Goal: Task Accomplishment & Management: Use online tool/utility

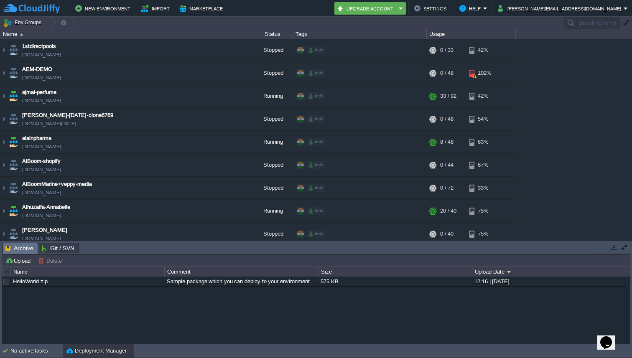
click at [632, 36] on div "Name Status Tags Usage" at bounding box center [316, 34] width 632 height 10
click at [632, 111] on div "1stdirectpools [DOMAIN_NAME] Stopped tech + Add to Env Group RAM 0% CPU 0% 0 / …" at bounding box center [316, 139] width 632 height 201
click at [632, 84] on div "1stdirectpools [DOMAIN_NAME] Stopped tech + Add to Env Group RAM 0% CPU 0% 0 / …" at bounding box center [316, 139] width 632 height 201
drag, startPoint x: 632, startPoint y: 50, endPoint x: 627, endPoint y: 76, distance: 26.0
click at [627, 76] on div "1stdirectpools [DOMAIN_NAME] Stopped tech + Add to Env Group RAM 0% CPU 0% 0 / …" at bounding box center [316, 139] width 632 height 201
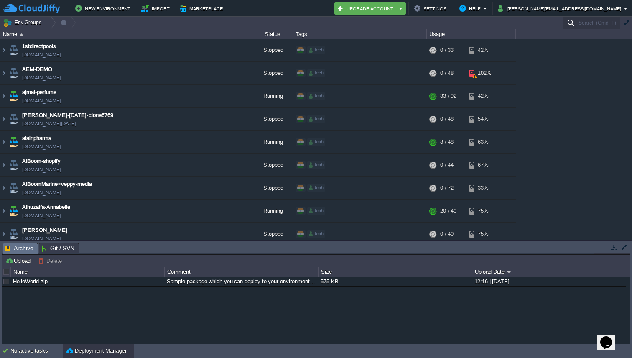
click at [585, 21] on input "Search (Cmd+F)" at bounding box center [591, 23] width 57 height 12
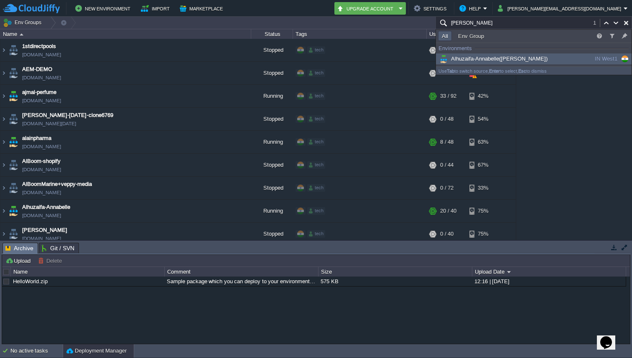
type input "[PERSON_NAME]"
click at [509, 58] on span "([PERSON_NAME])" at bounding box center [523, 59] width 48 height 6
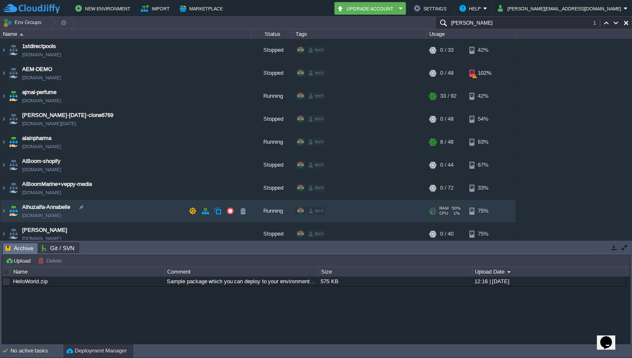
click at [88, 211] on td "Alhuzaifa-[PERSON_NAME] [PERSON_NAME][DOMAIN_NAME]" at bounding box center [125, 211] width 251 height 23
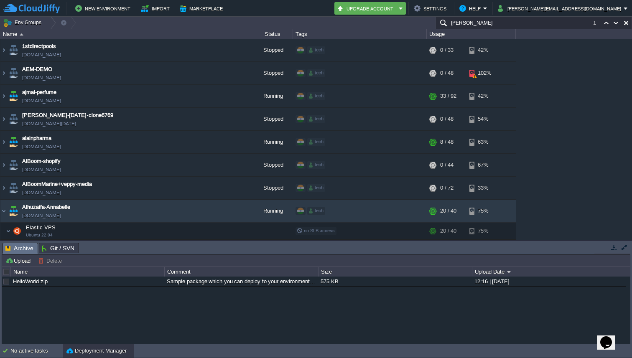
scroll to position [176, 0]
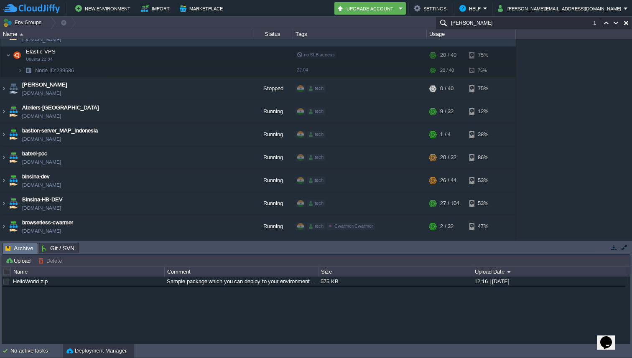
click at [632, 46] on div "1stdirectpools [DOMAIN_NAME] Stopped tech + Add to Env Group RAM 0% CPU 0% 0 / …" at bounding box center [316, 139] width 632 height 201
click at [632, 52] on div "1stdirectpools [DOMAIN_NAME] Stopped tech + Add to Env Group RAM 0% CPU 0% 0 / …" at bounding box center [316, 139] width 632 height 201
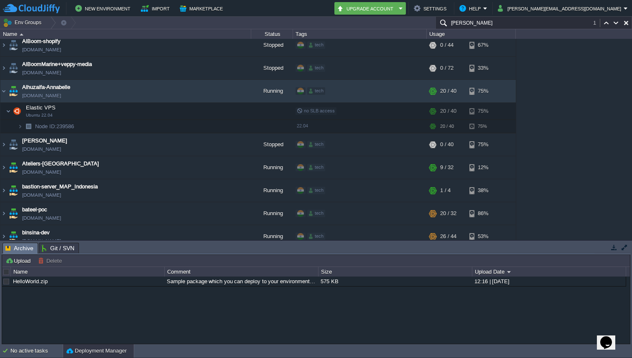
scroll to position [94, 0]
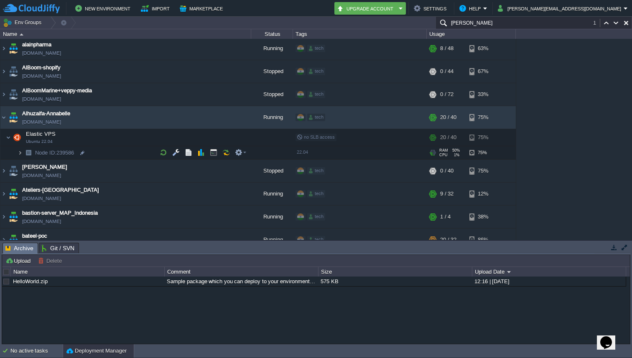
click at [20, 154] on img at bounding box center [20, 152] width 5 height 13
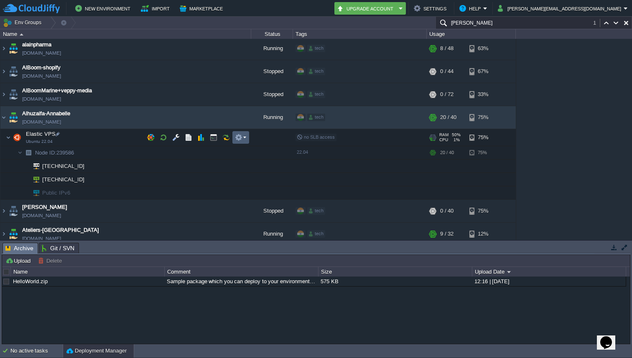
click at [244, 138] on em at bounding box center [240, 138] width 11 height 8
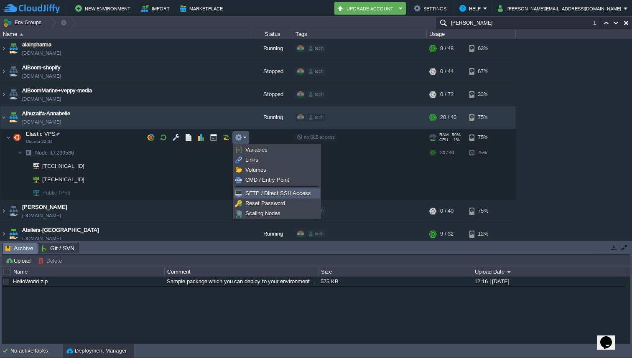
click at [262, 192] on span "SFTP / Direct SSH Access" at bounding box center [278, 193] width 66 height 6
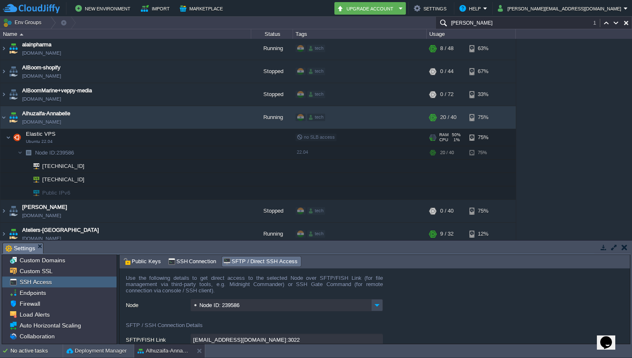
click at [381, 339] on input "[EMAIL_ADDRESS][DOMAIN_NAME]:3022" at bounding box center [287, 340] width 192 height 12
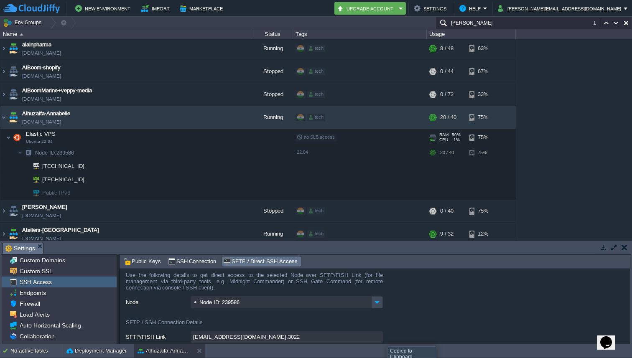
click at [379, 341] on input "[EMAIL_ADDRESS][DOMAIN_NAME]:3022" at bounding box center [287, 337] width 192 height 12
click at [630, 321] on div "Tasks Activity Log Archive Git / SVN Settings Upload Delete Deploy to ... Custo…" at bounding box center [316, 293] width 632 height 104
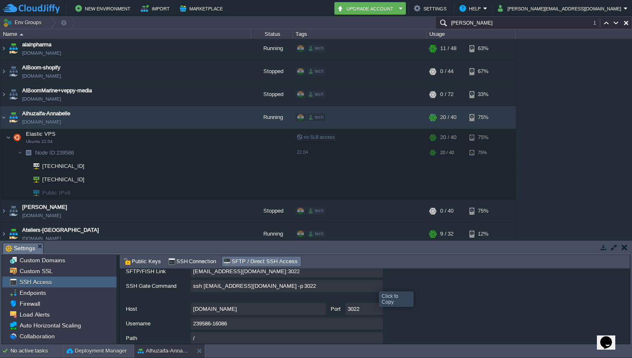
click at [377, 288] on input "ssh [EMAIL_ADDRESS][DOMAIN_NAME] -p 3022" at bounding box center [287, 286] width 192 height 12
type textarea "ssh [EMAIL_ADDRESS][DOMAIN_NAME] -p 3022"
click at [2, 116] on img at bounding box center [3, 117] width 7 height 23
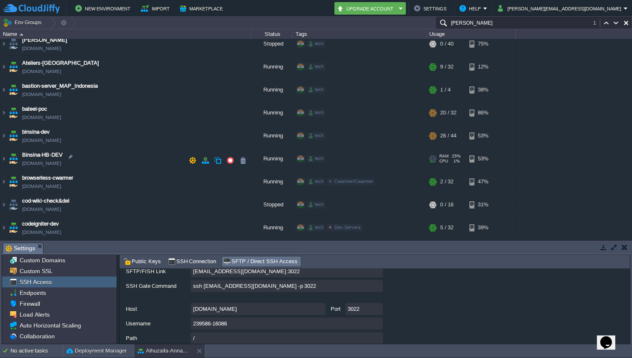
scroll to position [209, 0]
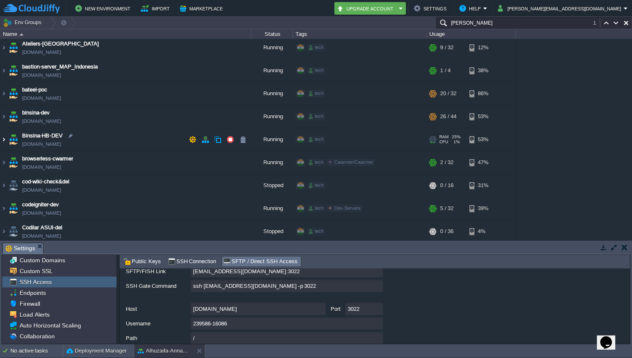
click at [4, 139] on img at bounding box center [3, 139] width 7 height 23
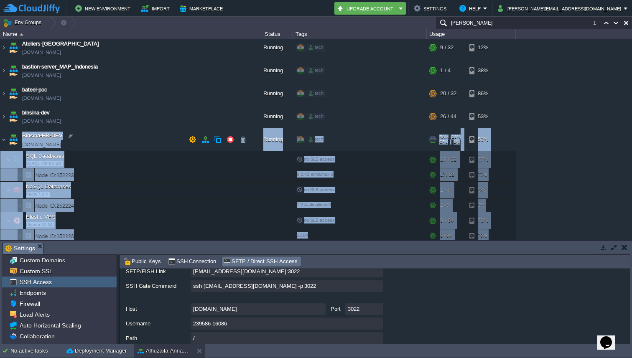
drag, startPoint x: 67, startPoint y: 135, endPoint x: 24, endPoint y: 133, distance: 43.1
click at [24, 133] on div "1stdirectpools [DOMAIN_NAME] Stopped tech + Add to Env Group RAM 0% CPU 0% 0 / …" at bounding box center [316, 139] width 632 height 201
click at [109, 132] on td "Binsina-HB-DEV [DOMAIN_NAME]" at bounding box center [125, 139] width 251 height 23
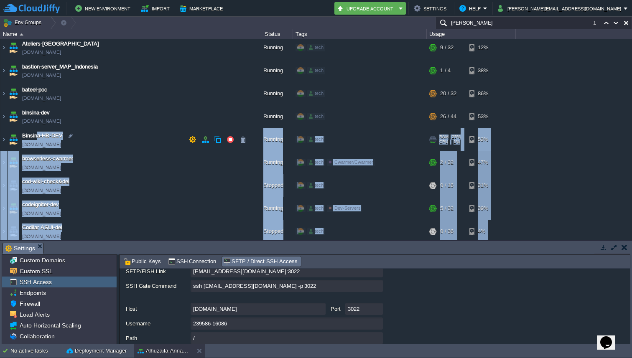
drag, startPoint x: 67, startPoint y: 134, endPoint x: 38, endPoint y: 134, distance: 28.8
click at [38, 134] on div "1stdirectpools [DOMAIN_NAME] Stopped tech + Add to Env Group RAM 0% CPU 0% 0 / …" at bounding box center [316, 139] width 632 height 201
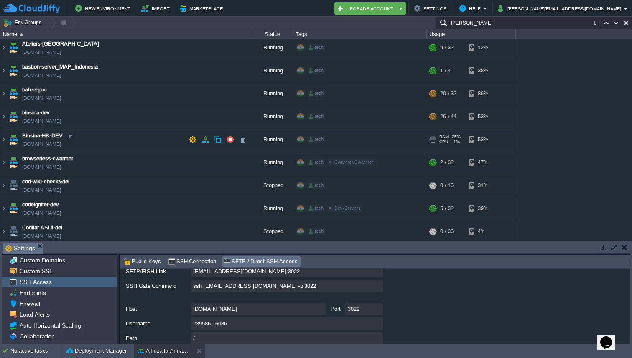
click at [94, 135] on td "Binsina-HB-DEV [DOMAIN_NAME]" at bounding box center [125, 139] width 251 height 23
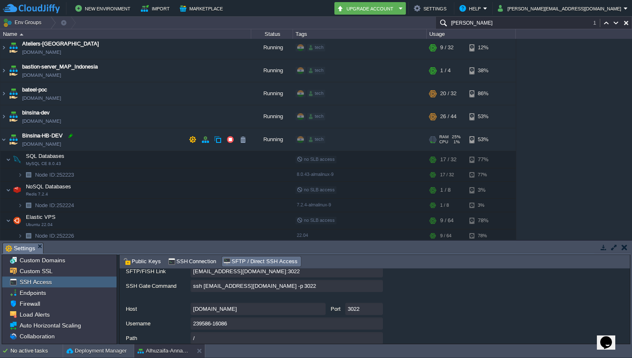
click at [70, 135] on div at bounding box center [71, 136] width 8 height 8
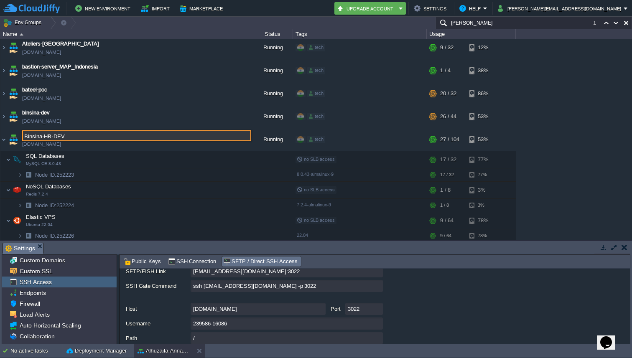
drag, startPoint x: 64, startPoint y: 136, endPoint x: 24, endPoint y: 136, distance: 39.7
click at [24, 136] on input "Binsina-HB-DEV" at bounding box center [136, 135] width 229 height 11
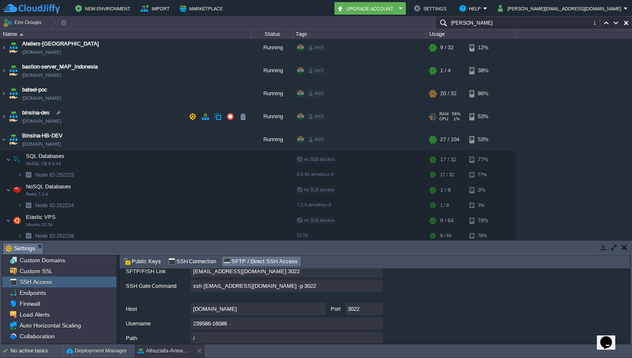
click at [181, 107] on td "binsina-dev [DOMAIN_NAME]" at bounding box center [125, 116] width 251 height 23
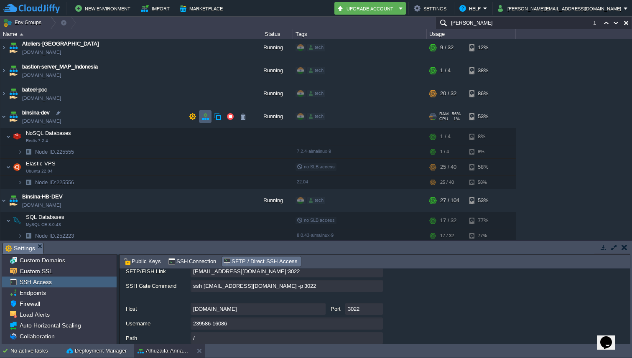
click at [209, 112] on td at bounding box center [205, 116] width 13 height 13
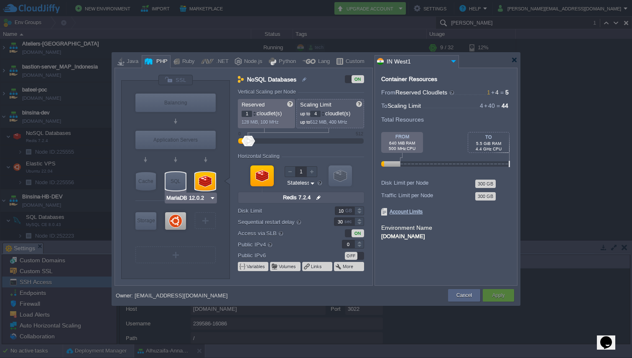
type input "Ubuntu 22.04"
click at [514, 59] on div at bounding box center [514, 60] width 6 height 6
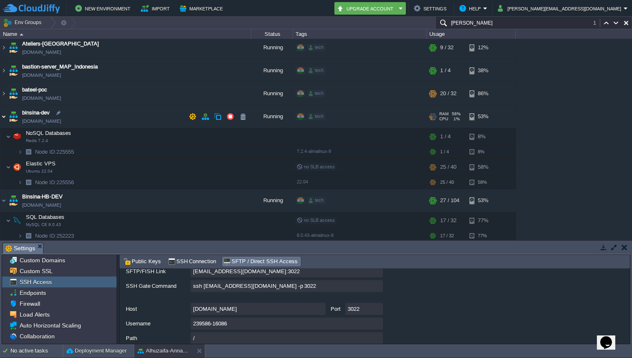
click at [5, 119] on img at bounding box center [3, 116] width 7 height 23
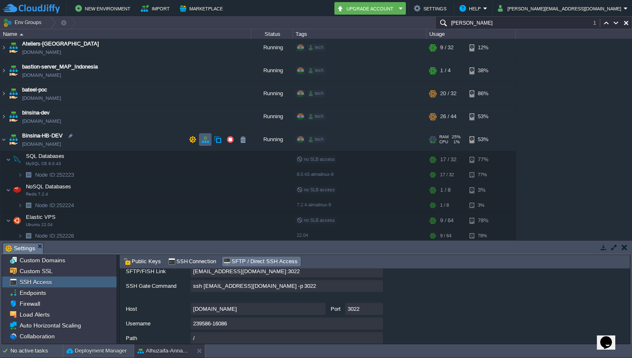
click at [199, 138] on td at bounding box center [205, 139] width 13 height 13
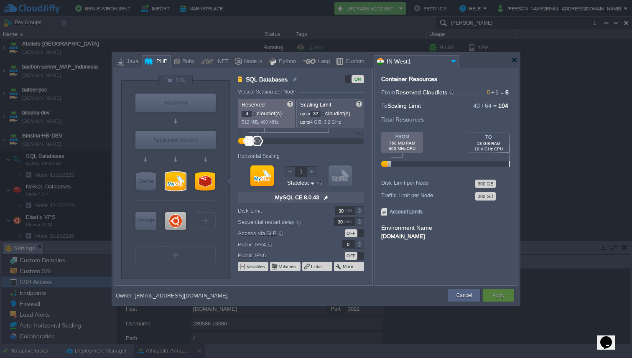
click at [324, 115] on div at bounding box center [323, 115] width 4 height 3
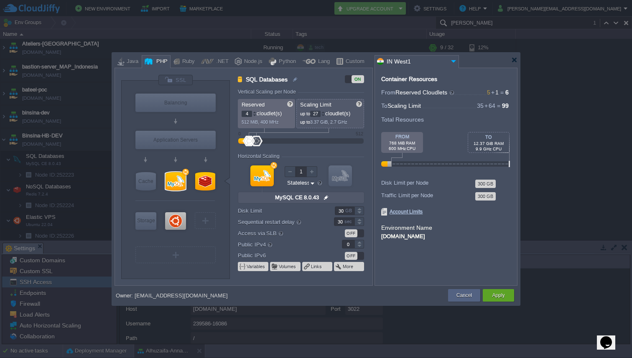
click at [324, 115] on div at bounding box center [323, 115] width 4 height 3
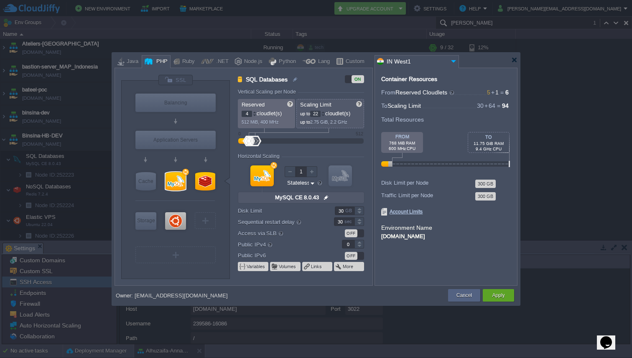
click at [324, 115] on div at bounding box center [323, 115] width 4 height 3
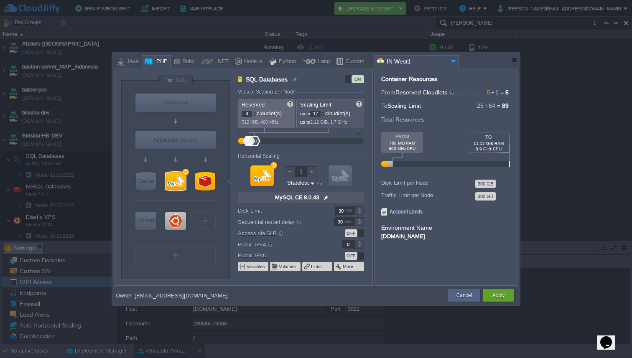
click at [324, 115] on div at bounding box center [323, 115] width 4 height 3
type input "16"
click at [493, 296] on button "Apply" at bounding box center [498, 295] width 13 height 8
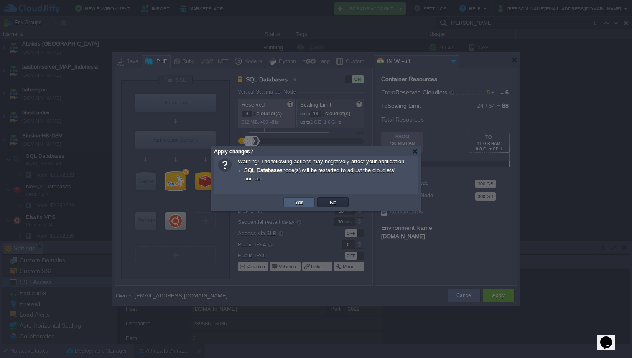
click at [306, 202] on td "Yes" at bounding box center [298, 202] width 31 height 10
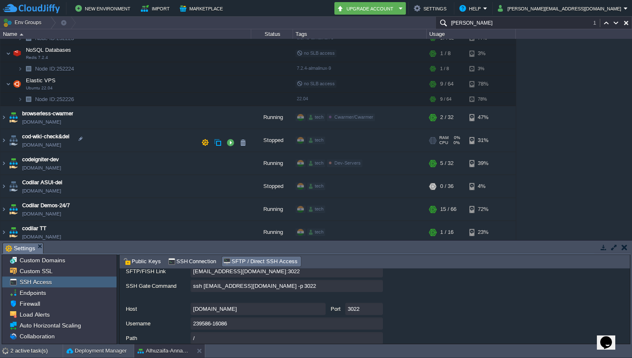
scroll to position [343, 0]
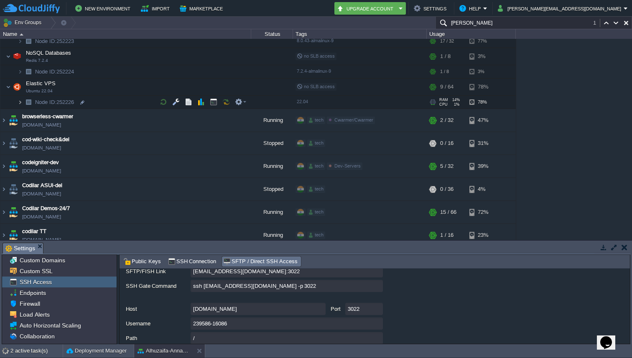
click at [20, 102] on img at bounding box center [20, 102] width 5 height 13
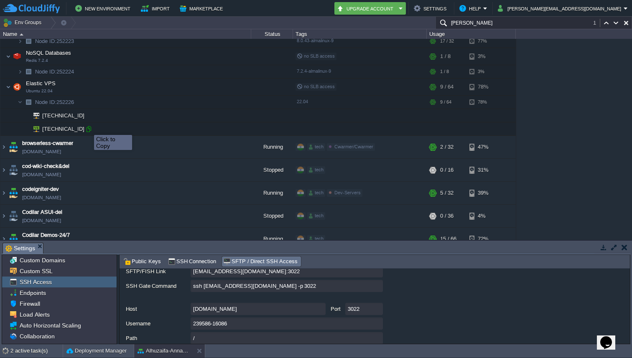
click at [88, 127] on div at bounding box center [89, 129] width 8 height 8
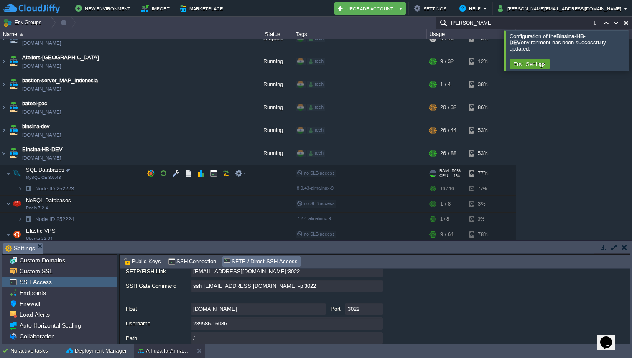
scroll to position [198, 0]
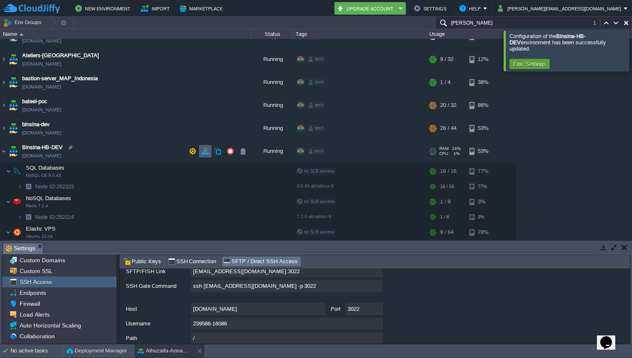
click at [200, 149] on td at bounding box center [205, 151] width 13 height 13
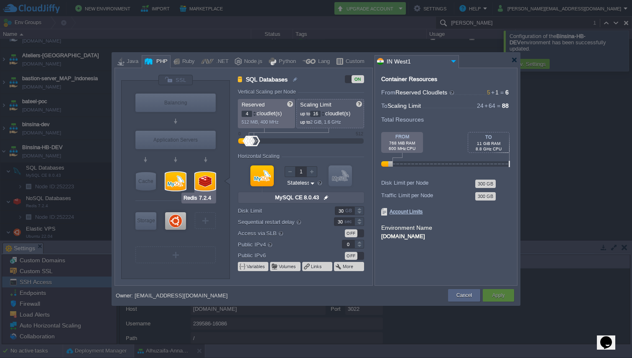
click at [206, 184] on div at bounding box center [205, 181] width 20 height 18
type input "NoSQL Databases"
type input "1"
type input "8"
type input "Redis 7.2.4"
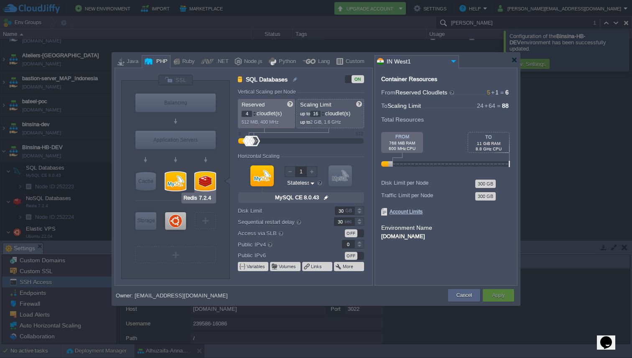
type input "null"
type input "7.2.4-almalinux-9"
type input "Ubuntu 22.04"
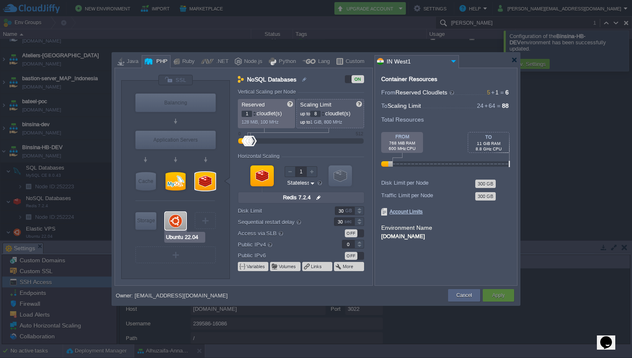
click at [177, 217] on div at bounding box center [175, 221] width 21 height 18
type input "Elastic VPS"
type input "64"
type input "Ubuntu 22.04"
type input "null"
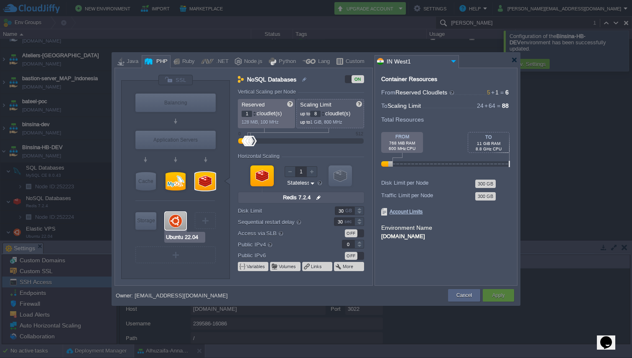
type input "22.04"
type input "Stateful"
type input "1"
